Goal: Information Seeking & Learning: Learn about a topic

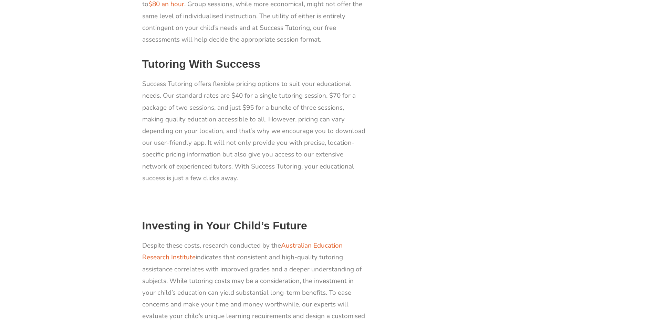
scroll to position [866, 0]
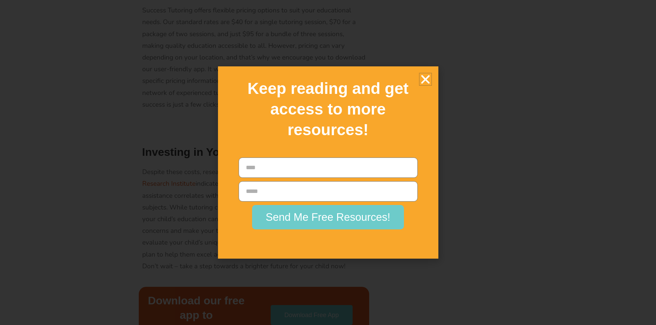
click at [426, 79] on icon "Close" at bounding box center [425, 79] width 12 height 12
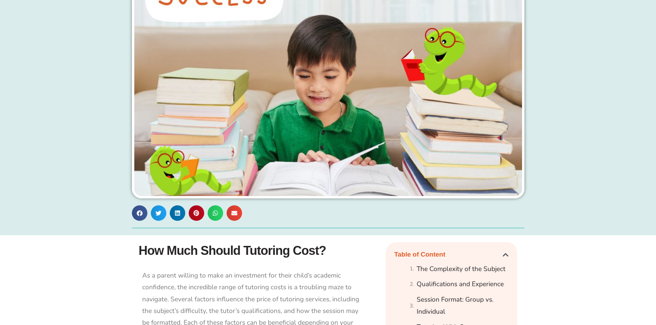
scroll to position [0, 0]
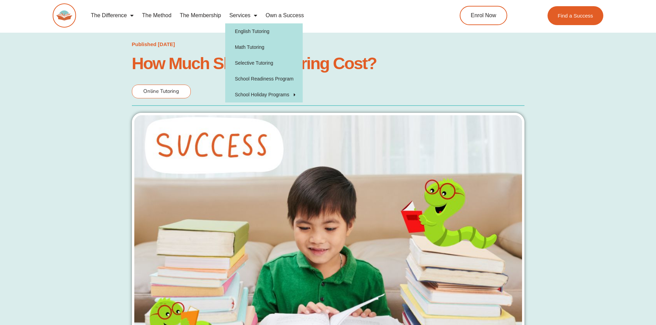
click at [248, 16] on link "Services" at bounding box center [243, 16] width 36 height 16
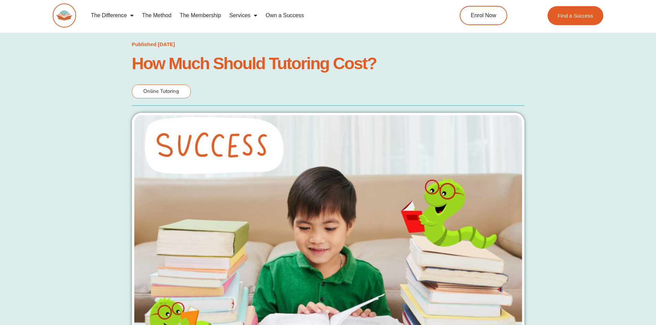
click at [248, 16] on link "Services" at bounding box center [243, 16] width 36 height 16
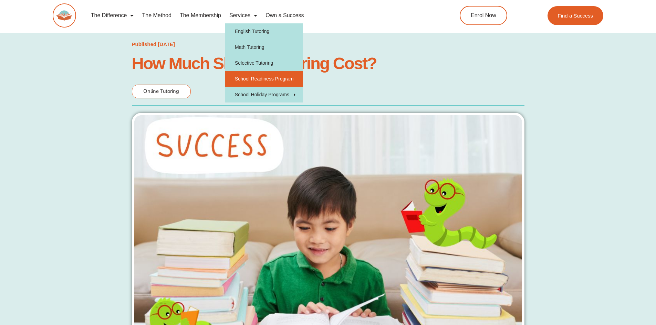
click at [284, 80] on link "School Readiness Program" at bounding box center [263, 79] width 77 height 16
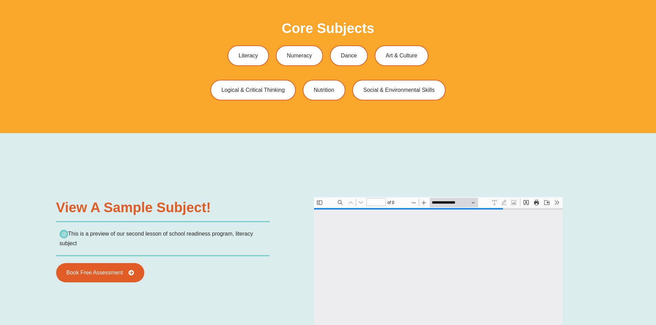
type input "*"
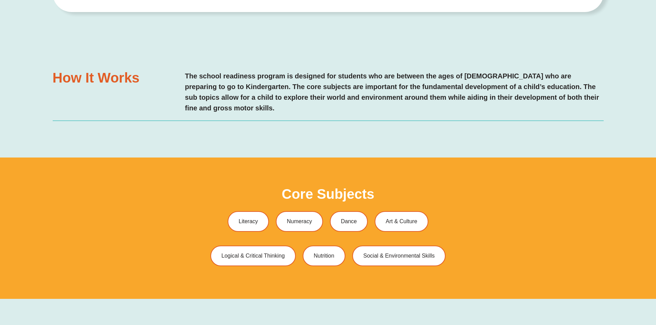
scroll to position [385, 0]
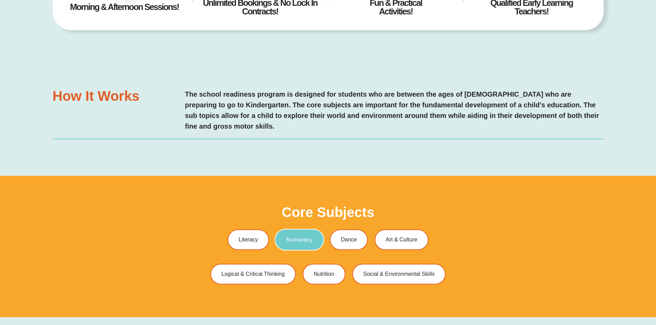
click at [308, 241] on span "Numeracy" at bounding box center [299, 240] width 27 height 6
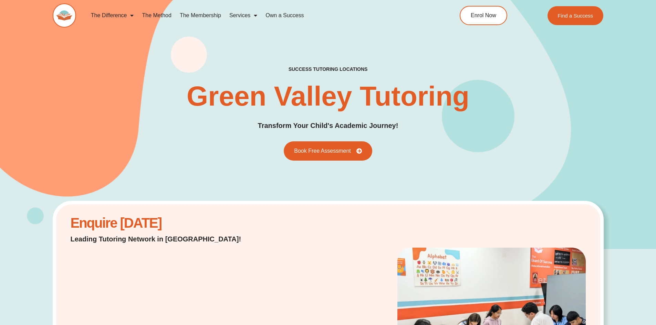
click at [191, 16] on link "The Membership" at bounding box center [201, 16] width 50 height 16
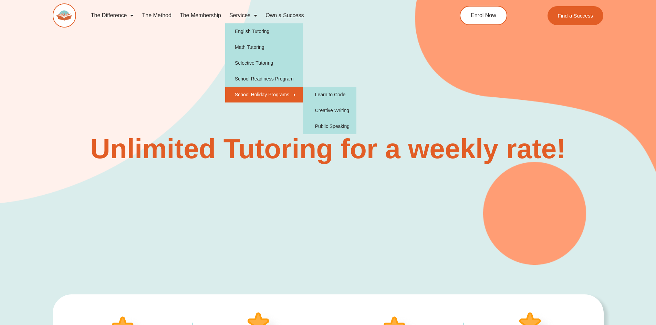
click at [254, 97] on link "School Holiday Programs" at bounding box center [263, 95] width 77 height 16
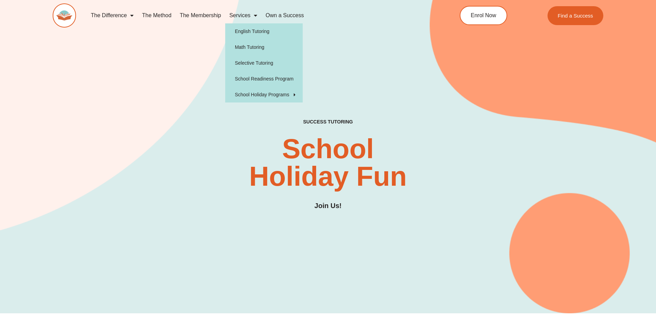
click at [255, 16] on span "Menu" at bounding box center [253, 15] width 7 height 12
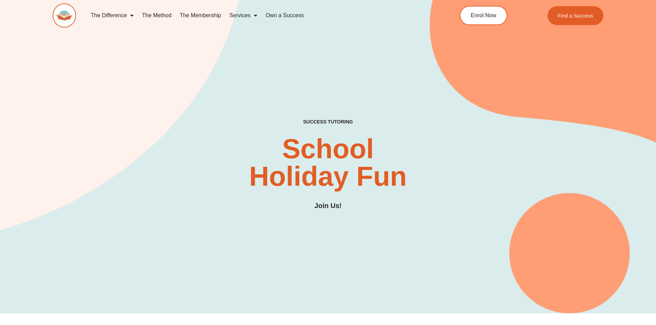
click at [255, 16] on span "Menu" at bounding box center [253, 15] width 7 height 12
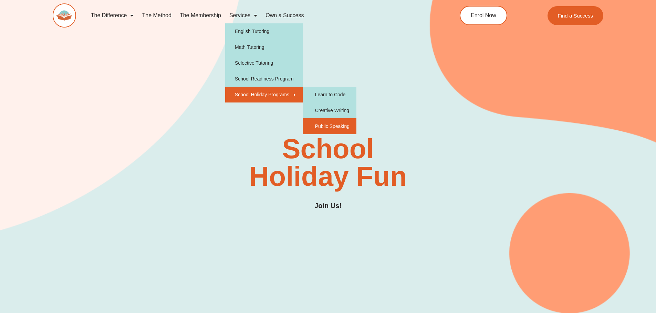
click at [334, 130] on link "Public Speaking" at bounding box center [330, 126] width 54 height 16
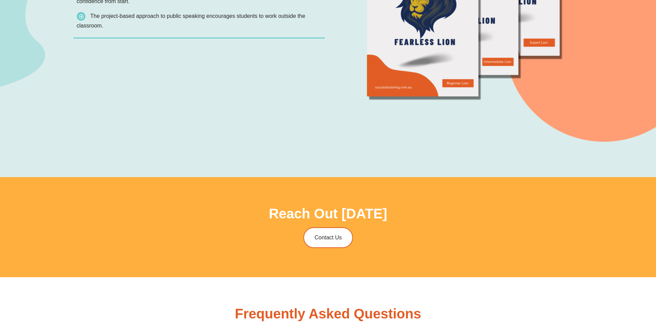
scroll to position [1509, 0]
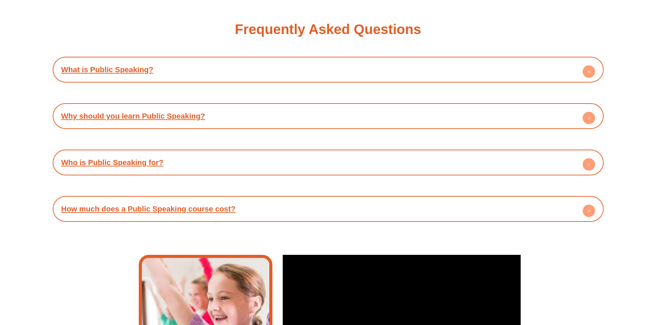
click at [589, 207] on circle at bounding box center [588, 211] width 12 height 12
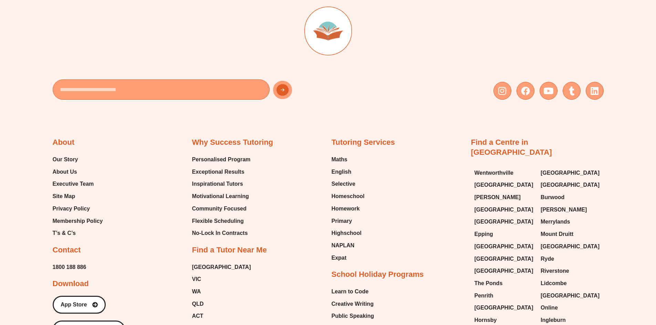
scroll to position [2309, 0]
